Goal: Task Accomplishment & Management: Use online tool/utility

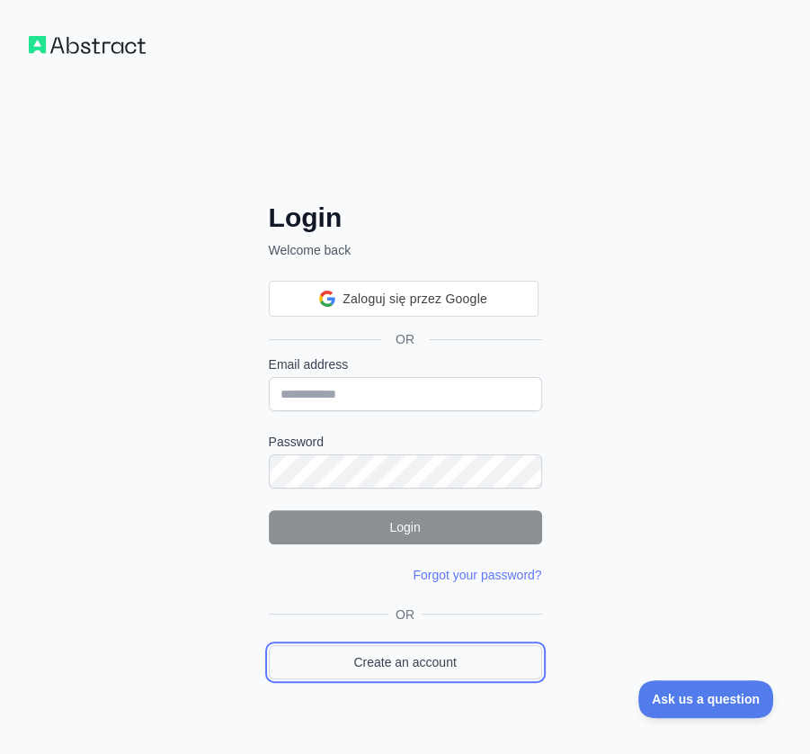
click at [445, 654] on link "Create an account" at bounding box center [405, 662] width 273 height 34
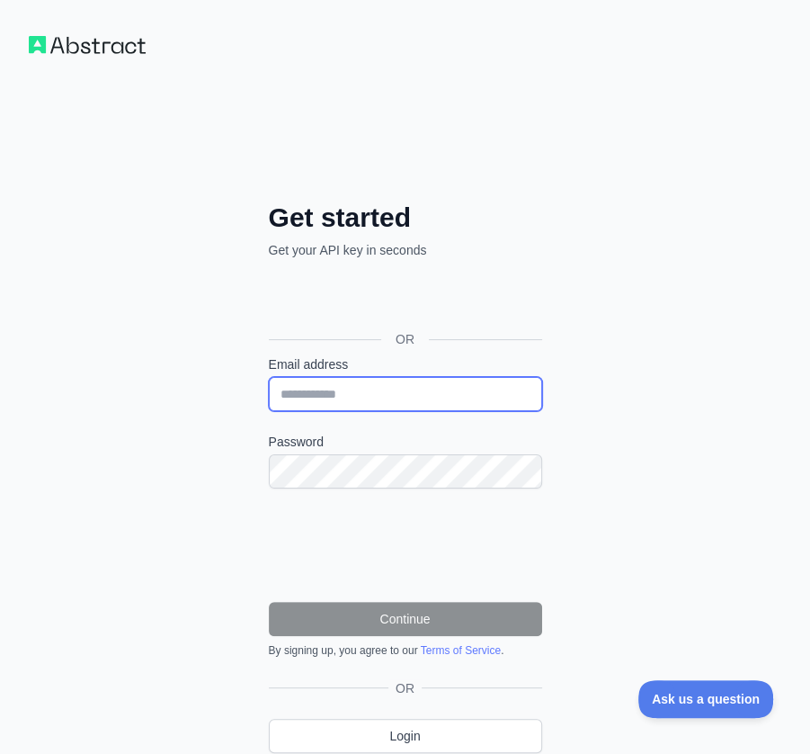
click at [396, 377] on input "Email address" at bounding box center [405, 394] width 273 height 34
paste input "**********"
type input "**********"
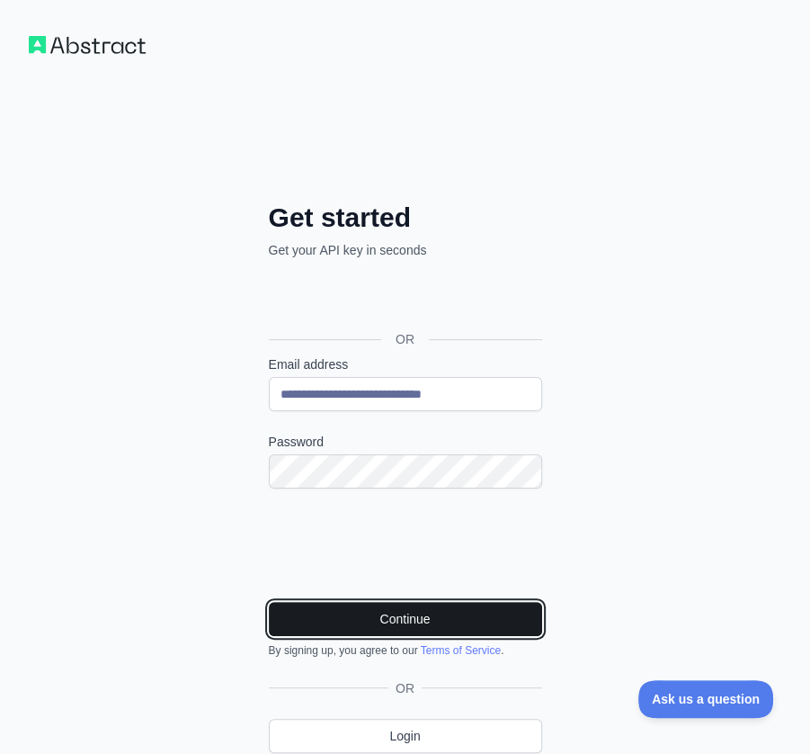
click at [363, 611] on button "Continue" at bounding box center [405, 619] width 273 height 34
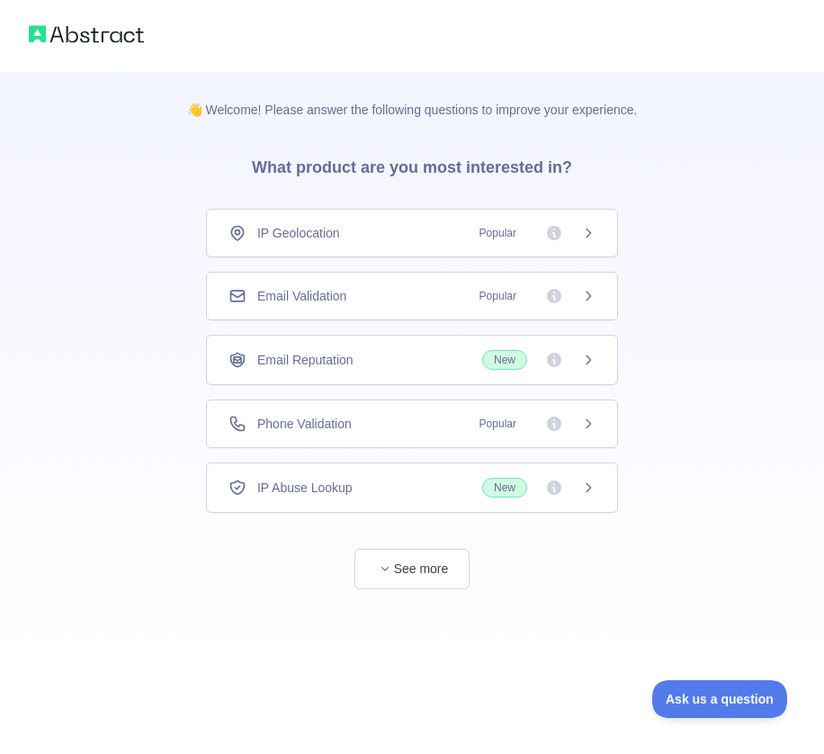
click at [311, 285] on div "Email Validation Popular" at bounding box center [412, 296] width 412 height 49
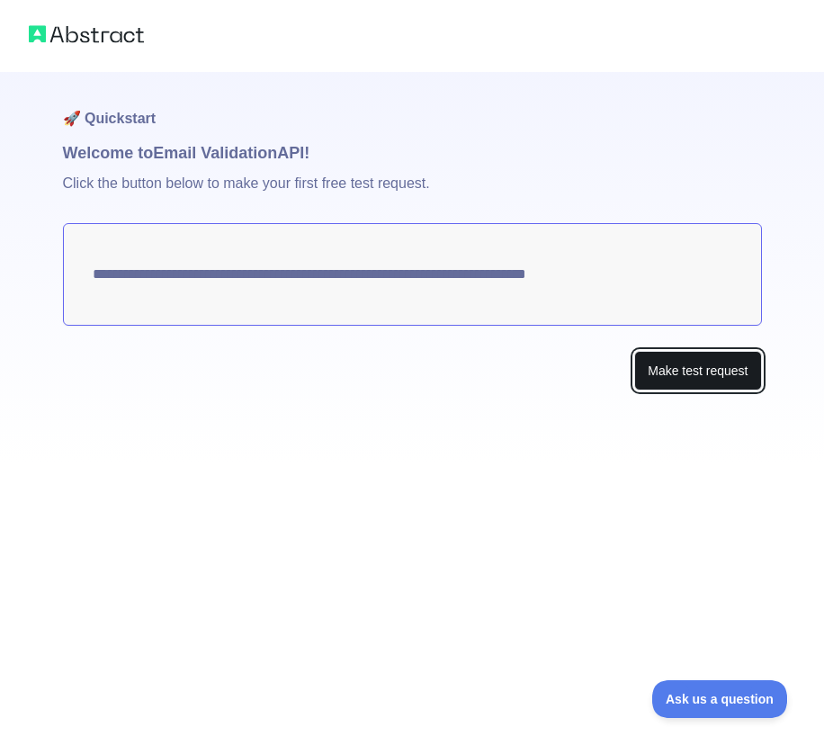
click at [655, 363] on button "Make test request" at bounding box center [697, 371] width 127 height 40
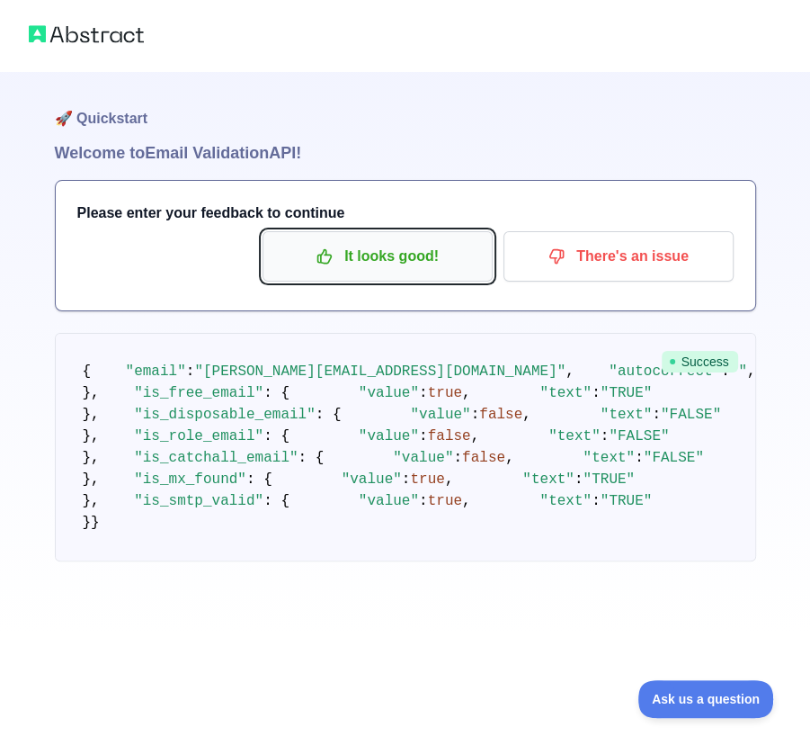
click at [351, 243] on p "It looks good!" at bounding box center [377, 256] width 203 height 31
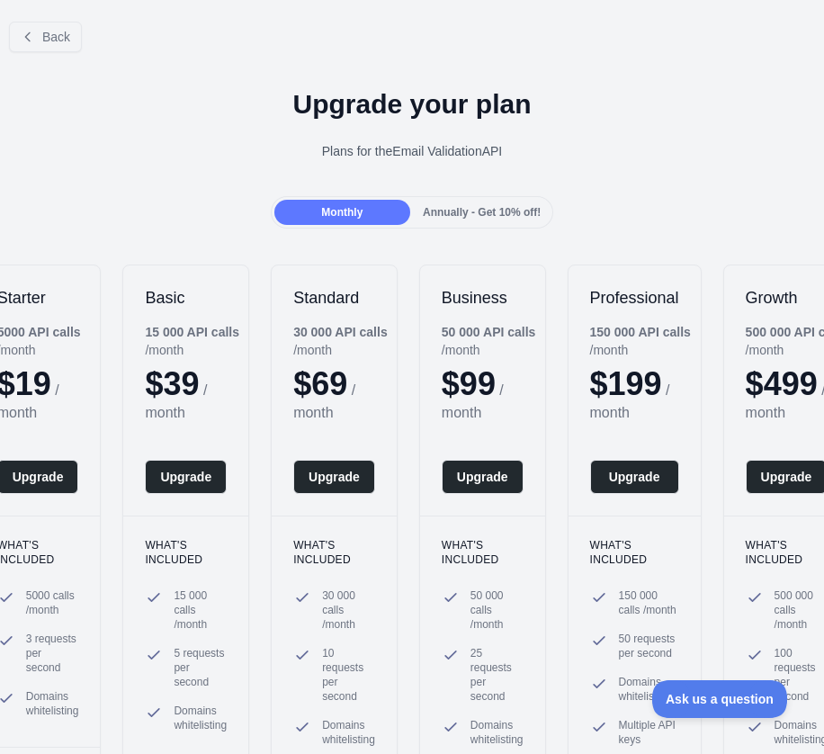
click at [61, 52] on div "Back" at bounding box center [412, 36] width 824 height 59
click at [62, 43] on span "Back" at bounding box center [56, 37] width 28 height 14
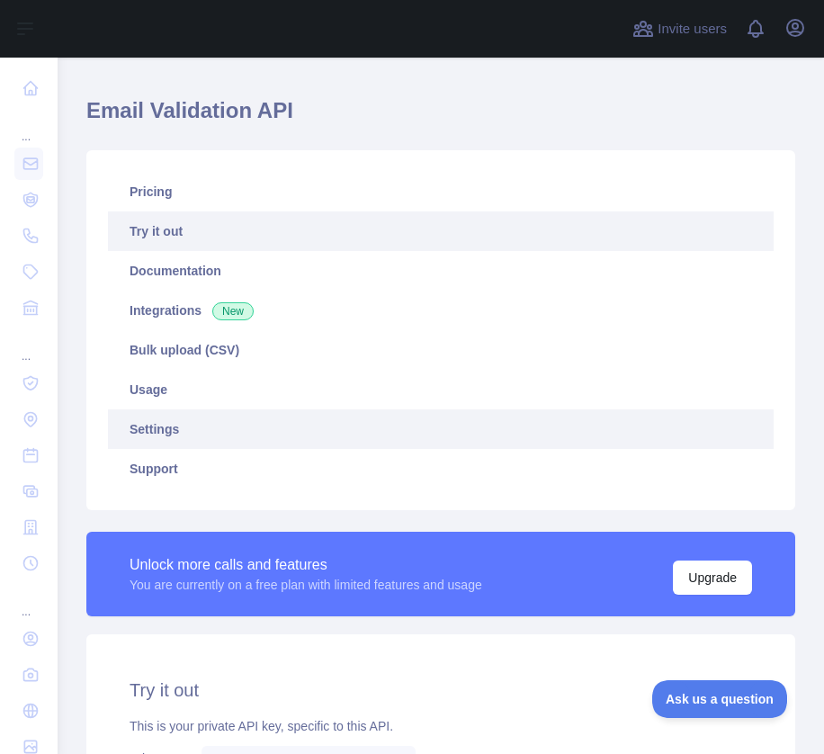
scroll to position [270, 0]
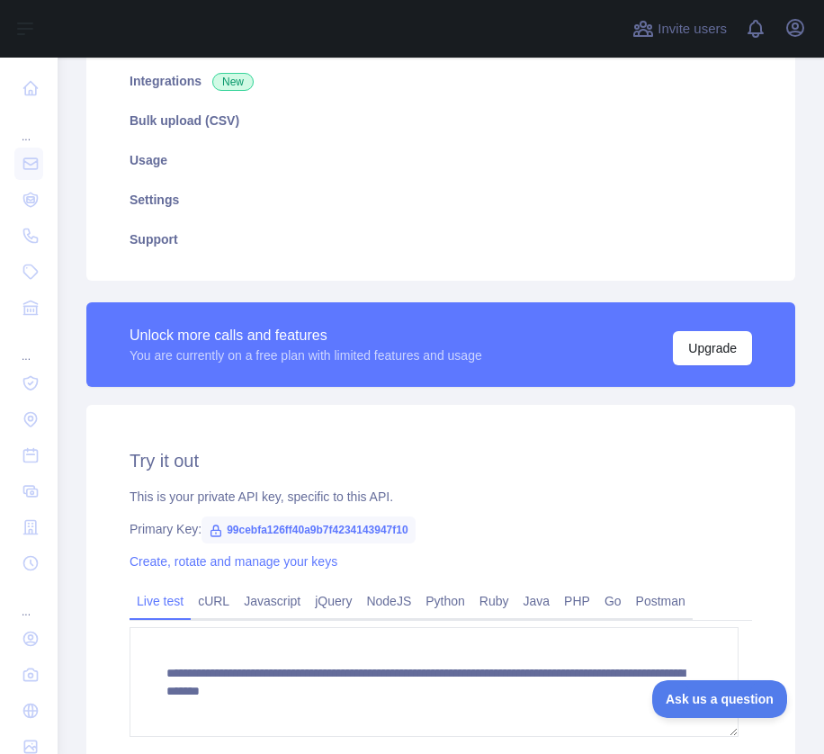
click at [391, 526] on span "99cebfa126ff40a9b7f4234143947f10" at bounding box center [308, 529] width 214 height 27
copy span "99cebfa126ff40a9b7f4234143947f10"
